Goal: Share content

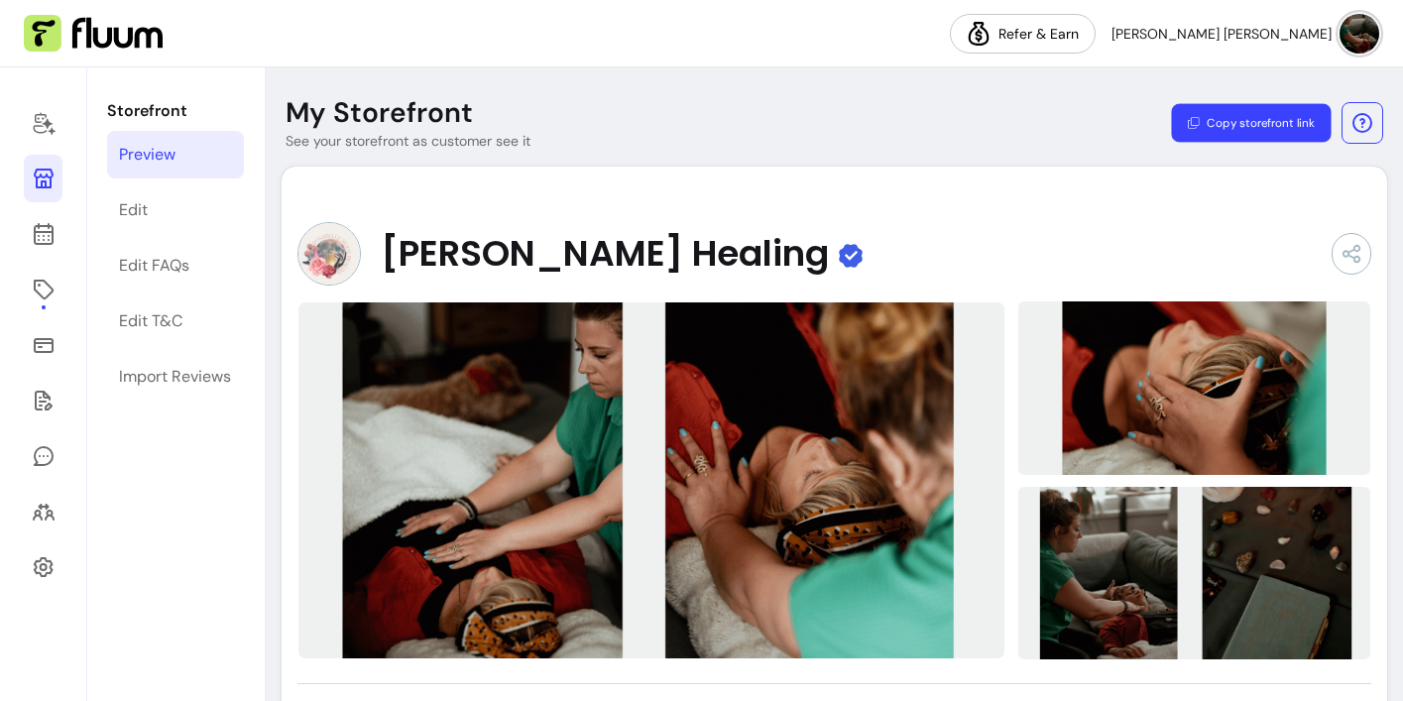
click at [1250, 123] on button "Copy storefront link" at bounding box center [1251, 123] width 160 height 39
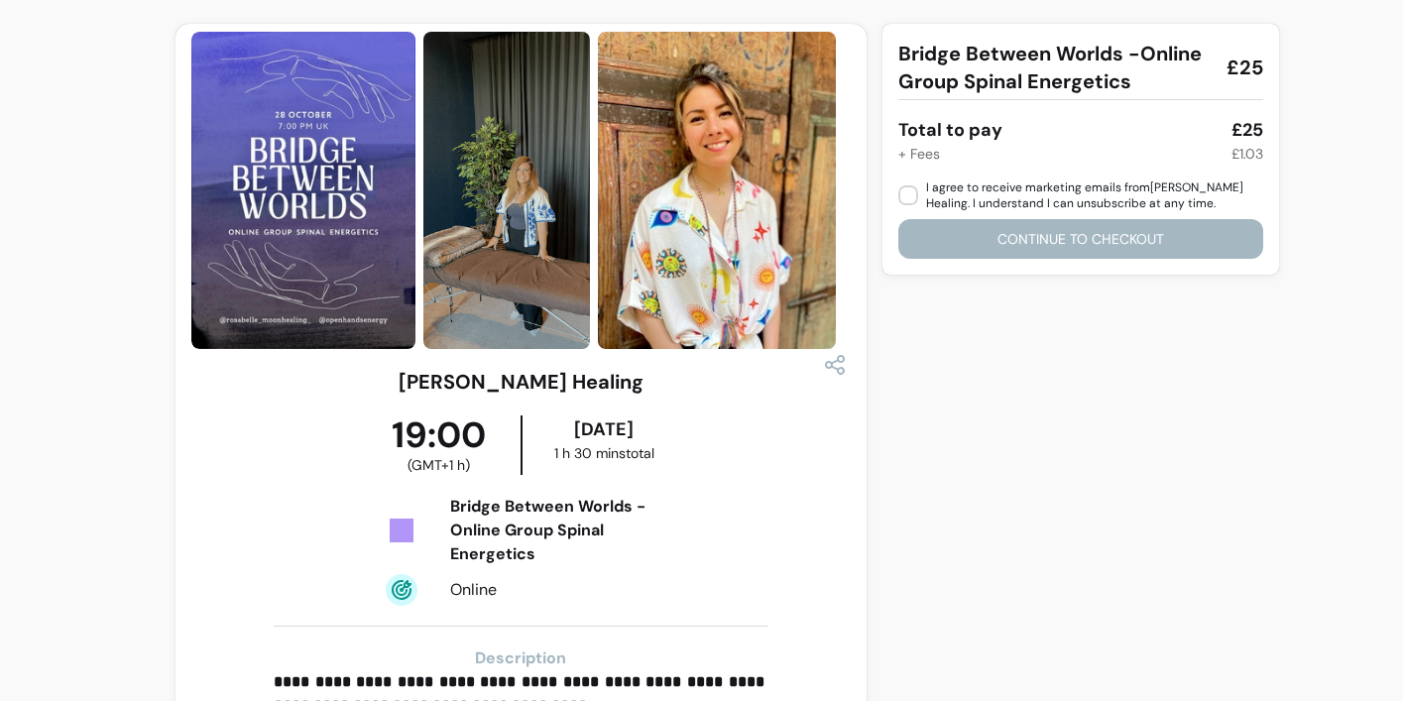
scroll to position [3801, 0]
